Goal: Task Accomplishment & Management: Use online tool/utility

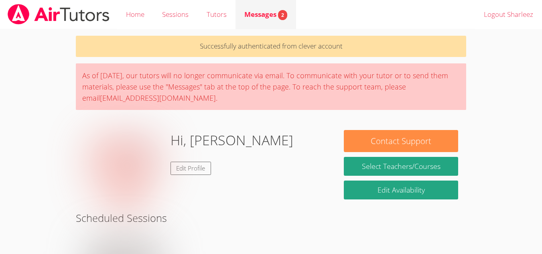
click at [266, 20] on div "Messages 2" at bounding box center [265, 15] width 43 height 12
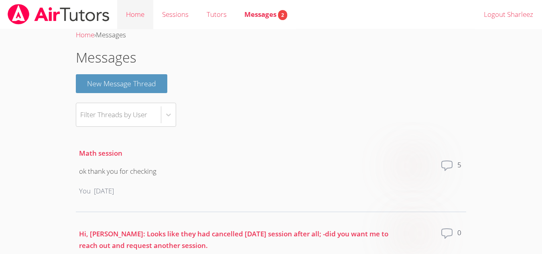
click at [125, 12] on link "Home" at bounding box center [135, 14] width 36 height 29
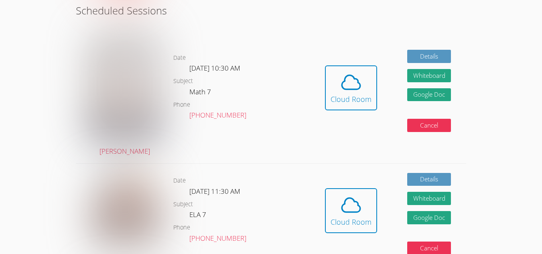
scroll to position [181, 0]
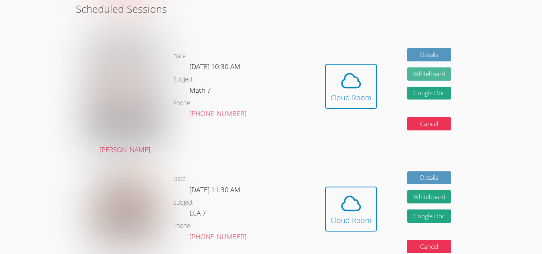
click at [417, 76] on button "Whiteboard" at bounding box center [429, 73] width 44 height 13
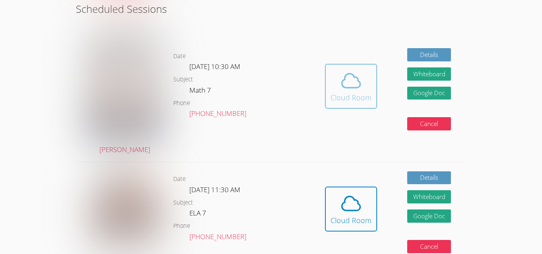
click at [361, 82] on icon at bounding box center [351, 80] width 22 height 22
click at [327, 86] on button "Cloud Room" at bounding box center [351, 86] width 52 height 45
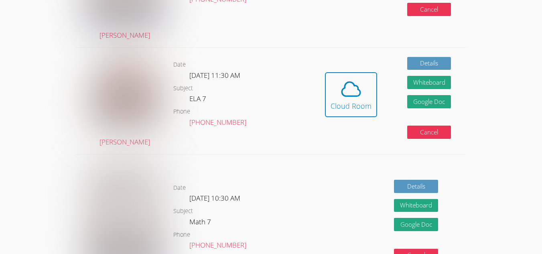
scroll to position [0, 0]
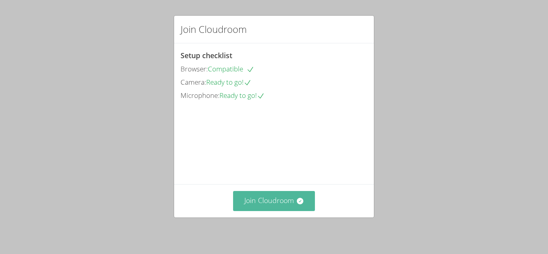
click at [268, 196] on button "Join Cloudroom" at bounding box center [274, 201] width 82 height 20
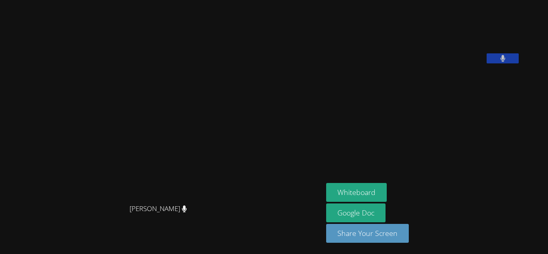
click at [404, 180] on aside "[PERSON_NAME] Whiteboard Google Doc Share Your Screen" at bounding box center [423, 127] width 201 height 254
click at [387, 184] on button "Whiteboard" at bounding box center [356, 192] width 61 height 19
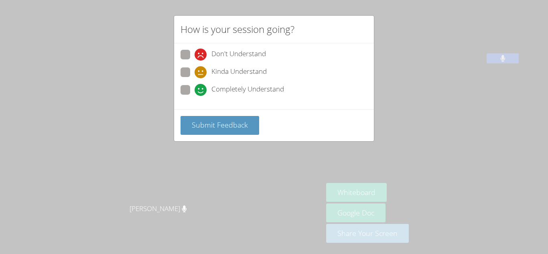
click at [244, 93] on span "Completely Understand" at bounding box center [247, 90] width 73 height 12
click at [201, 92] on input "Completely Understand" at bounding box center [197, 88] width 7 height 7
radio input "true"
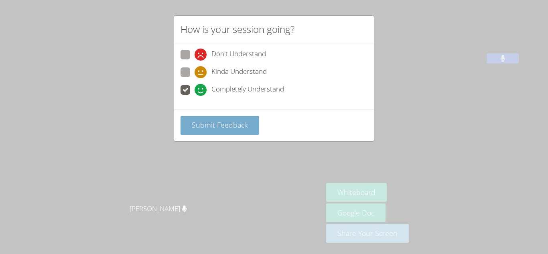
click at [245, 116] on button "Submit Feedback" at bounding box center [219, 125] width 79 height 19
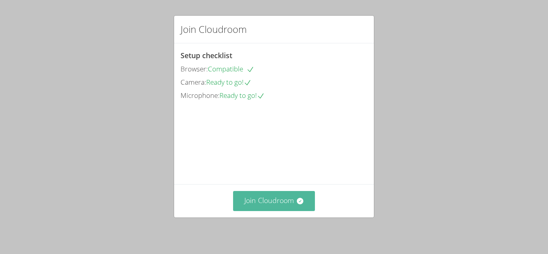
click at [282, 206] on button "Join Cloudroom" at bounding box center [274, 201] width 82 height 20
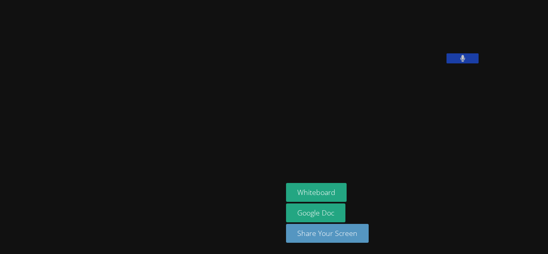
click at [446, 65] on div at bounding box center [462, 59] width 32 height 12
click at [446, 63] on button at bounding box center [462, 58] width 32 height 10
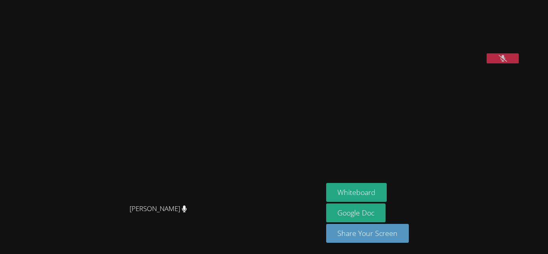
click at [486, 63] on button at bounding box center [502, 58] width 32 height 10
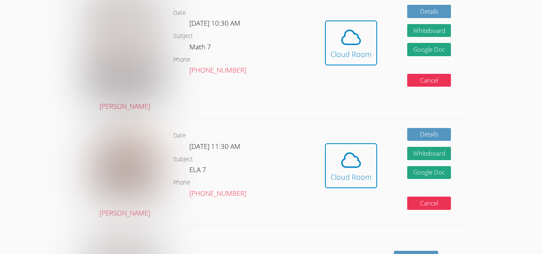
scroll to position [241, 0]
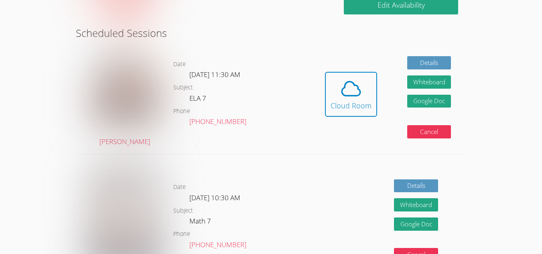
scroll to position [156, 0]
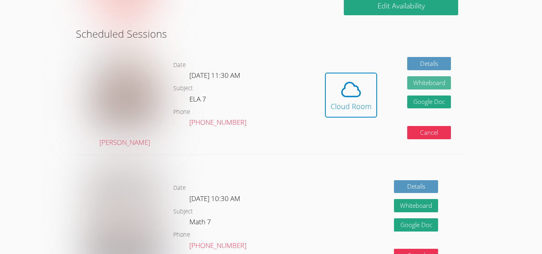
click at [419, 81] on button "Whiteboard" at bounding box center [429, 82] width 44 height 13
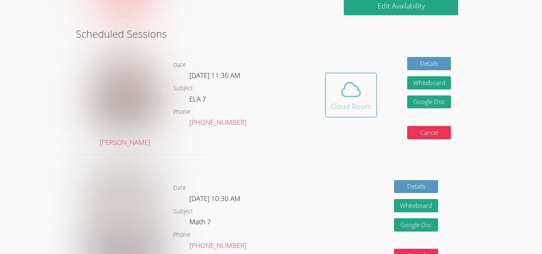
click at [348, 79] on icon at bounding box center [351, 89] width 22 height 22
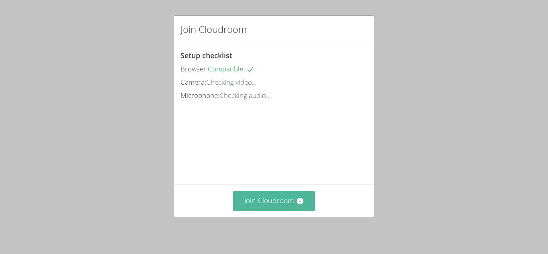
click at [282, 205] on button "Join Cloudroom" at bounding box center [274, 201] width 82 height 20
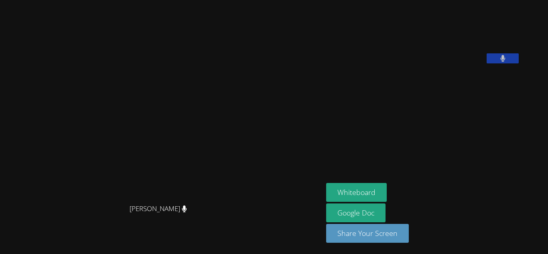
click at [486, 63] on button at bounding box center [502, 58] width 32 height 10
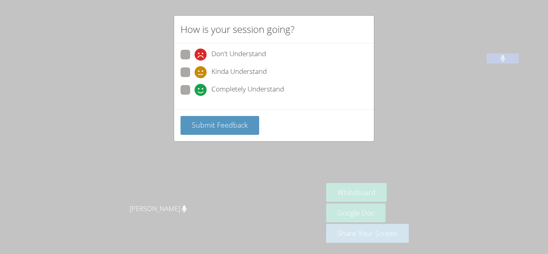
click at [195, 93] on icon at bounding box center [200, 90] width 12 height 12
click at [195, 92] on input "Completely Understand" at bounding box center [197, 88] width 7 height 7
radio input "true"
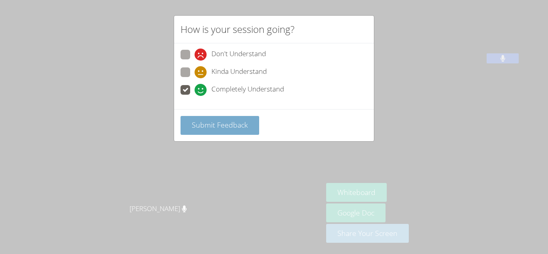
click at [220, 125] on span "Submit Feedback" at bounding box center [220, 125] width 56 height 10
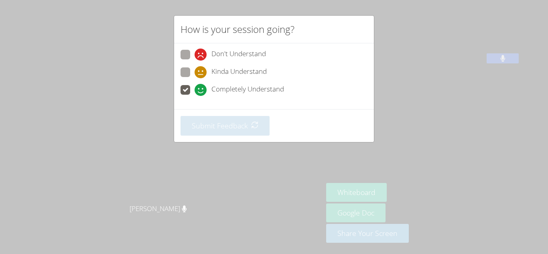
click at [247, 156] on div "How is your session going? Don't Understand Kinda Understand Completely Underst…" at bounding box center [274, 127] width 548 height 254
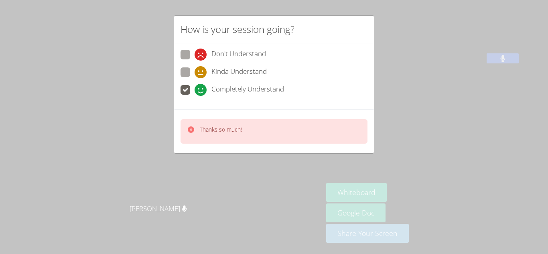
click at [234, 140] on div "Thanks so much!" at bounding box center [273, 131] width 187 height 24
click at [192, 129] on icon at bounding box center [191, 130] width 8 height 8
